Goal: Subscribe to service/newsletter

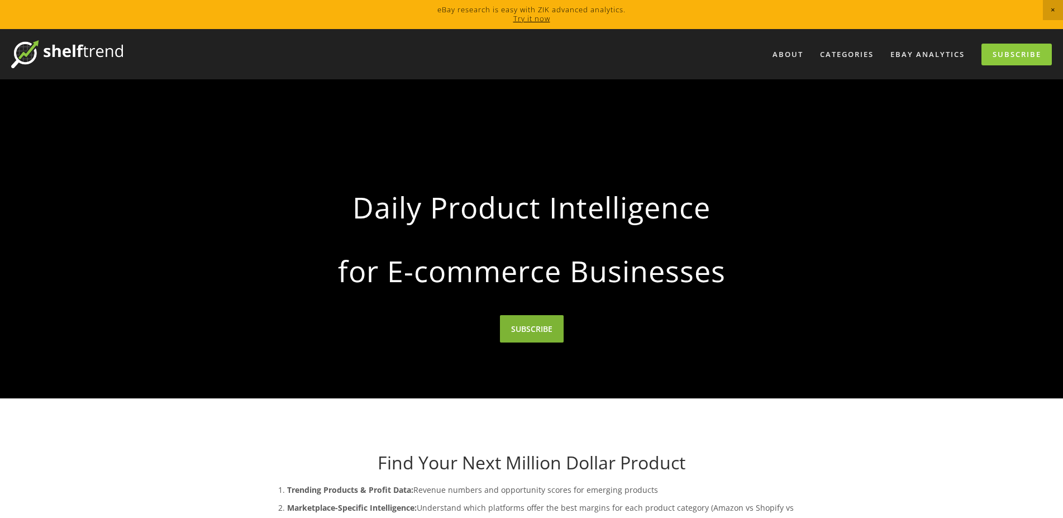
click at [533, 333] on link "SUBSCRIBE" at bounding box center [532, 328] width 64 height 27
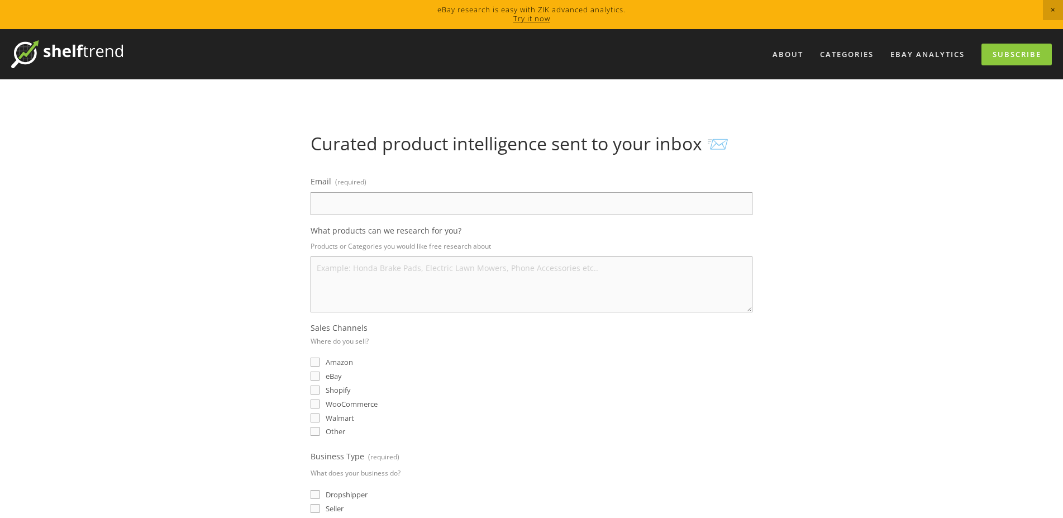
click at [316, 376] on input "eBay" at bounding box center [315, 376] width 9 height 9
checkbox input "true"
click at [398, 199] on input "Email (required)" at bounding box center [532, 203] width 442 height 23
click at [407, 287] on textarea "What products can we research for you?" at bounding box center [532, 284] width 442 height 56
click at [956, 196] on div "About Categories Auto Parts Electronics Fashion Home & Garden" at bounding box center [531, 504] width 1063 height 950
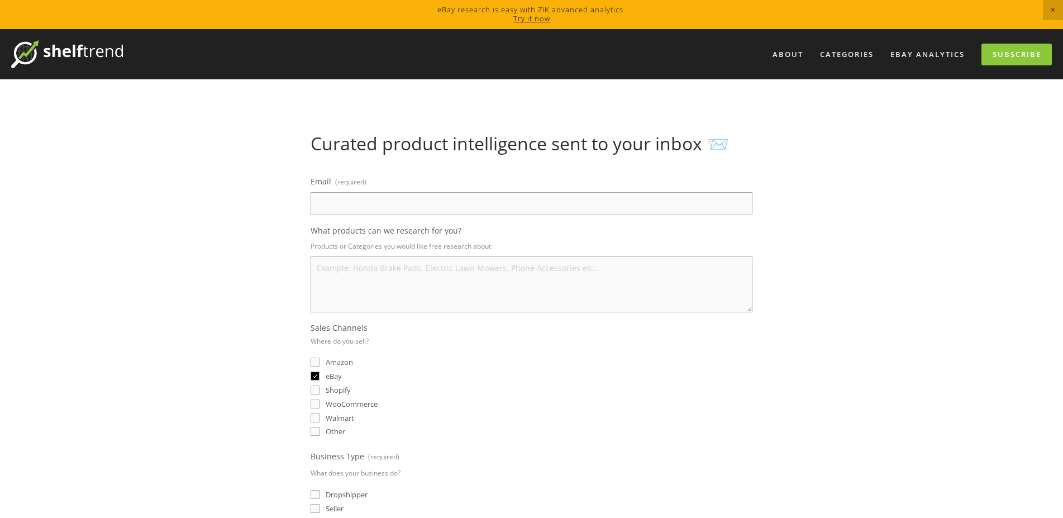
click at [450, 210] on input "Email (required)" at bounding box center [532, 203] width 442 height 23
type input "13944154631@139.com"
click at [419, 278] on textarea "What products can we research for you?" at bounding box center [532, 284] width 442 height 56
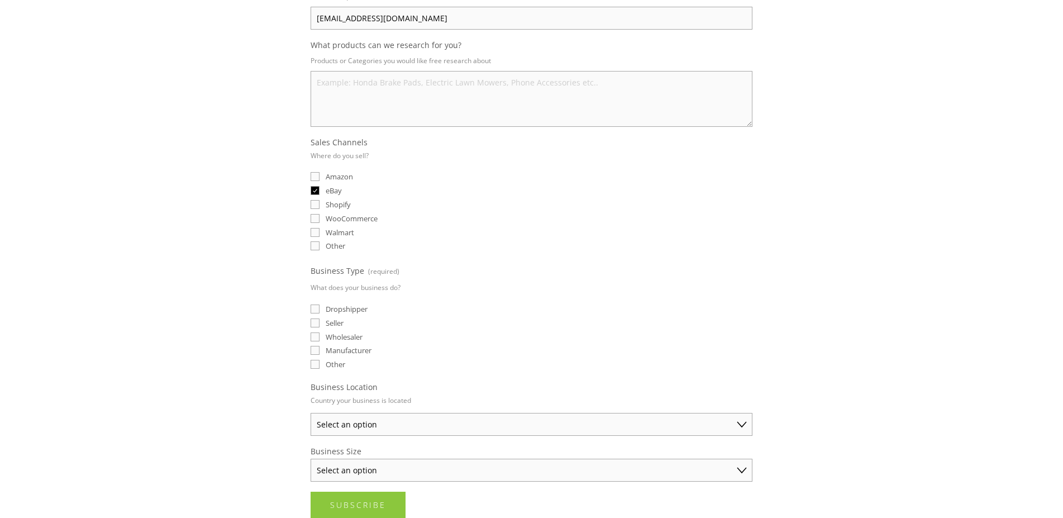
scroll to position [211, 0]
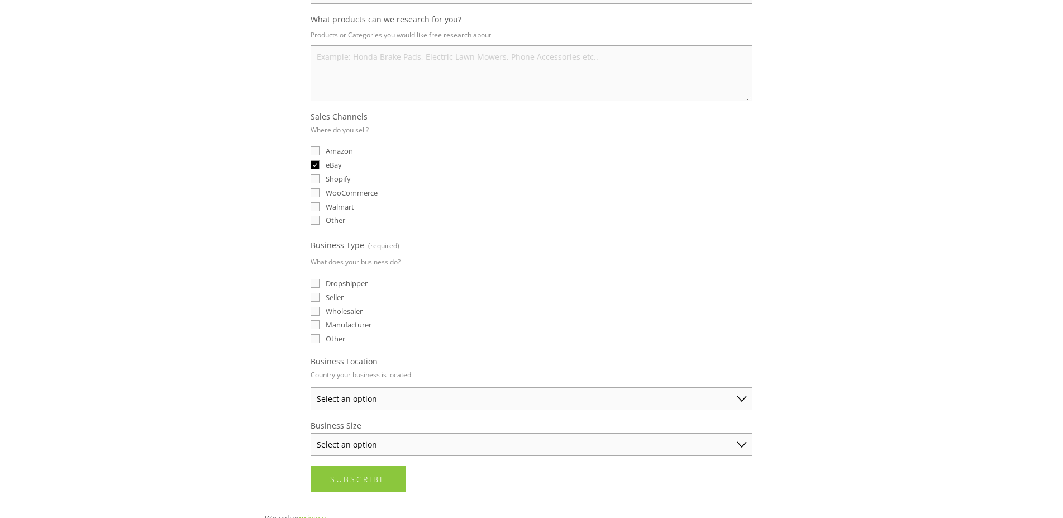
click at [317, 298] on input "Seller" at bounding box center [315, 297] width 9 height 9
checkbox input "true"
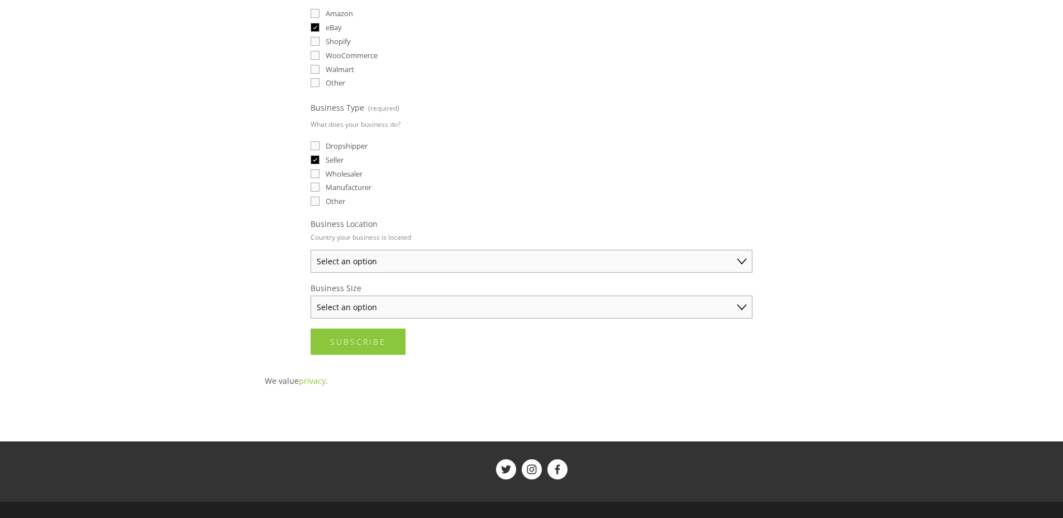
scroll to position [352, 0]
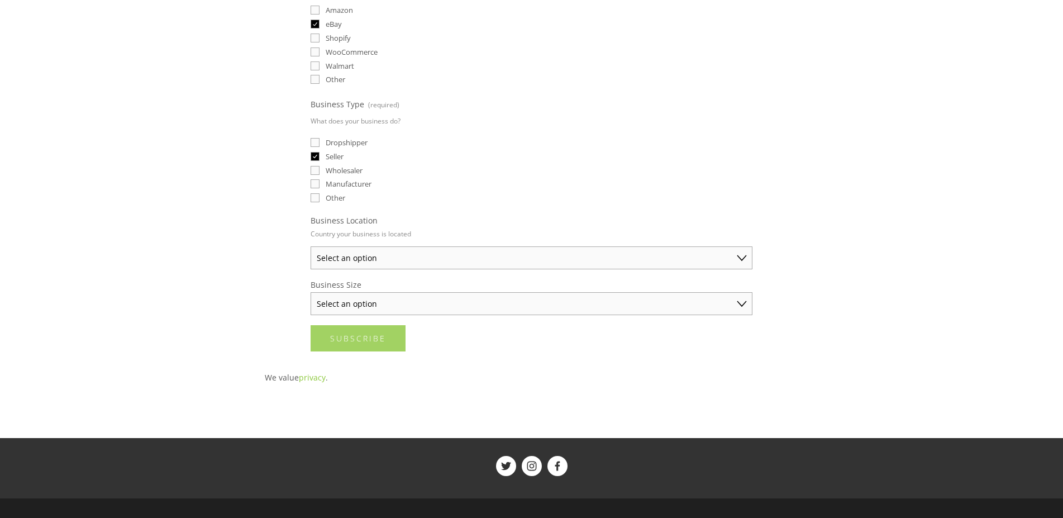
click at [368, 349] on button "Subscribe Subscribe" at bounding box center [358, 338] width 95 height 26
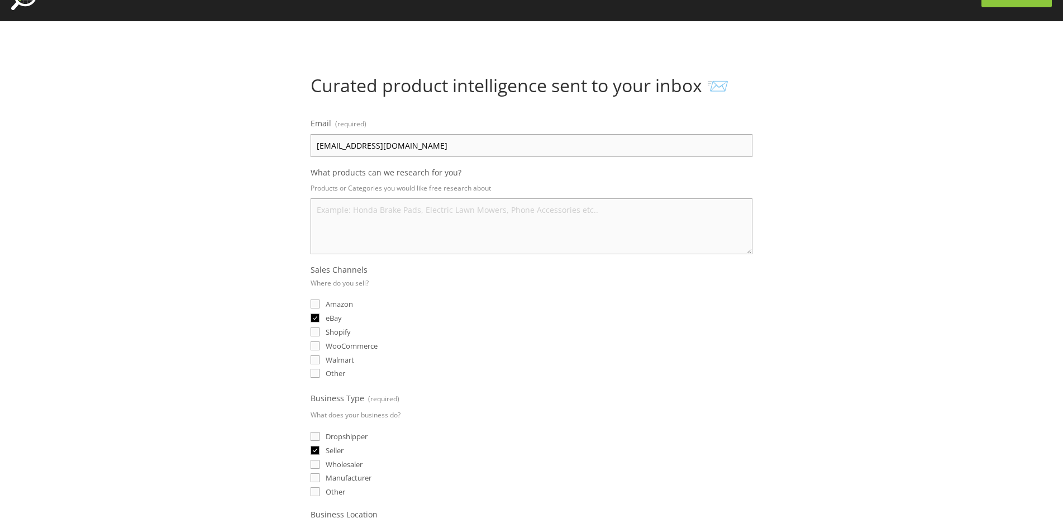
scroll to position [0, 0]
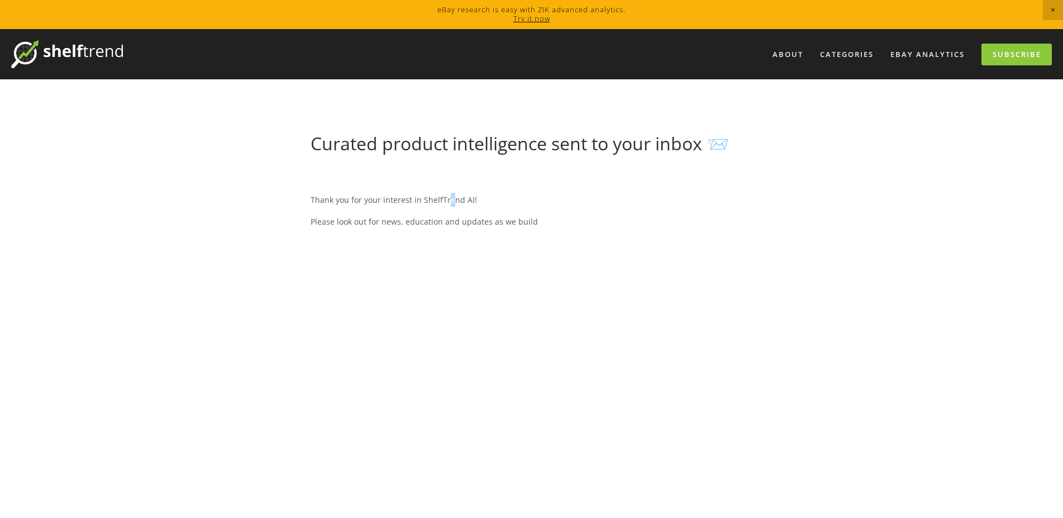
drag, startPoint x: 448, startPoint y: 198, endPoint x: 485, endPoint y: 207, distance: 37.9
click at [448, 200] on p "Thank you for your interest in ShelfTrend AI!" at bounding box center [532, 200] width 442 height 14
drag, startPoint x: 672, startPoint y: 124, endPoint x: 792, endPoint y: 118, distance: 120.3
click at [682, 124] on main "Curated product intelligence sent to your inbox 📨 Thank you for your interest i…" at bounding box center [532, 434] width 570 height 711
click at [928, 50] on link "eBay Analytics" at bounding box center [927, 54] width 89 height 18
